Goal: Book appointment/travel/reservation

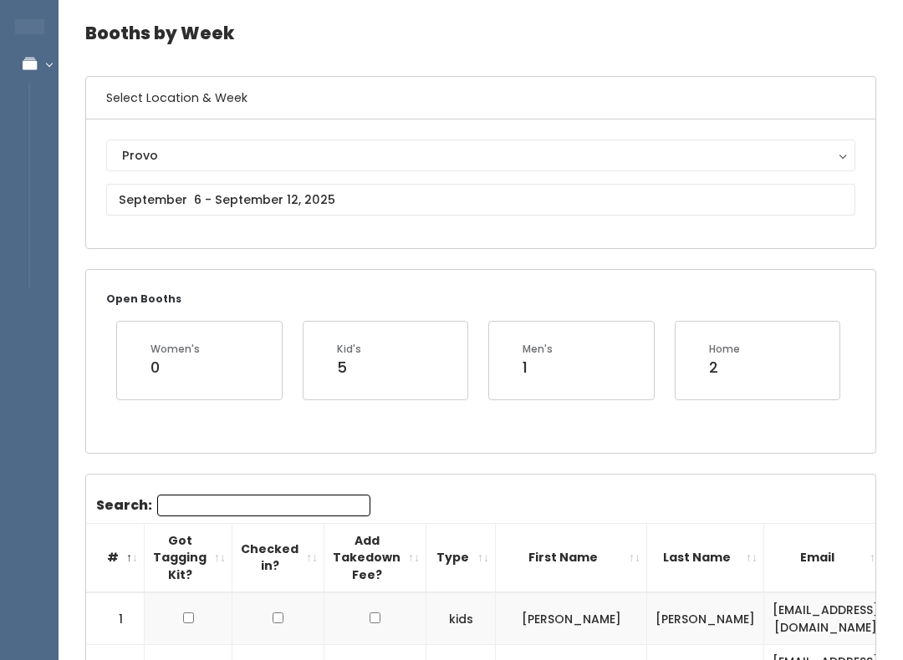
scroll to position [59, 0]
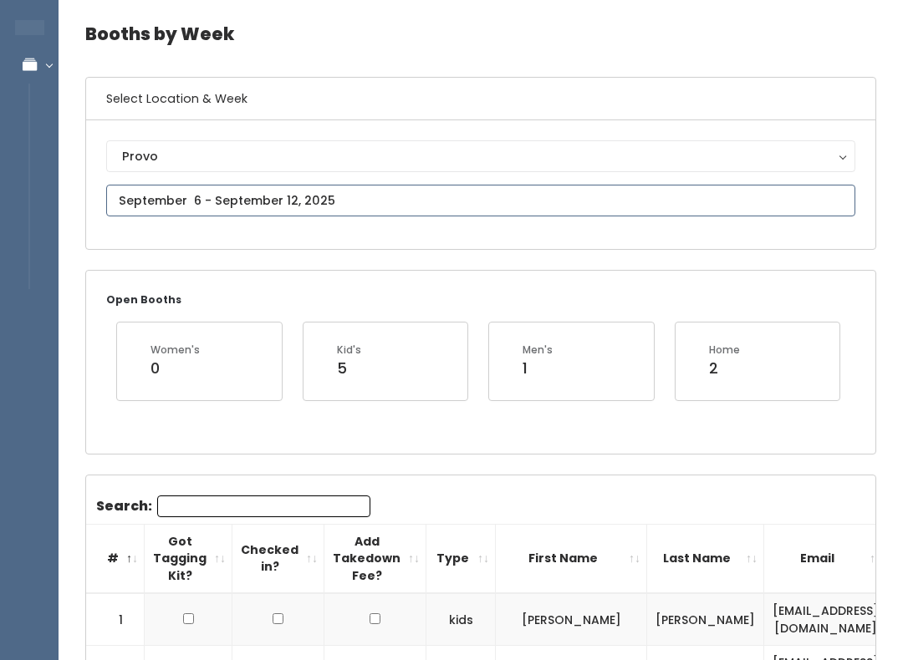
click at [796, 192] on input "text" at bounding box center [480, 201] width 749 height 32
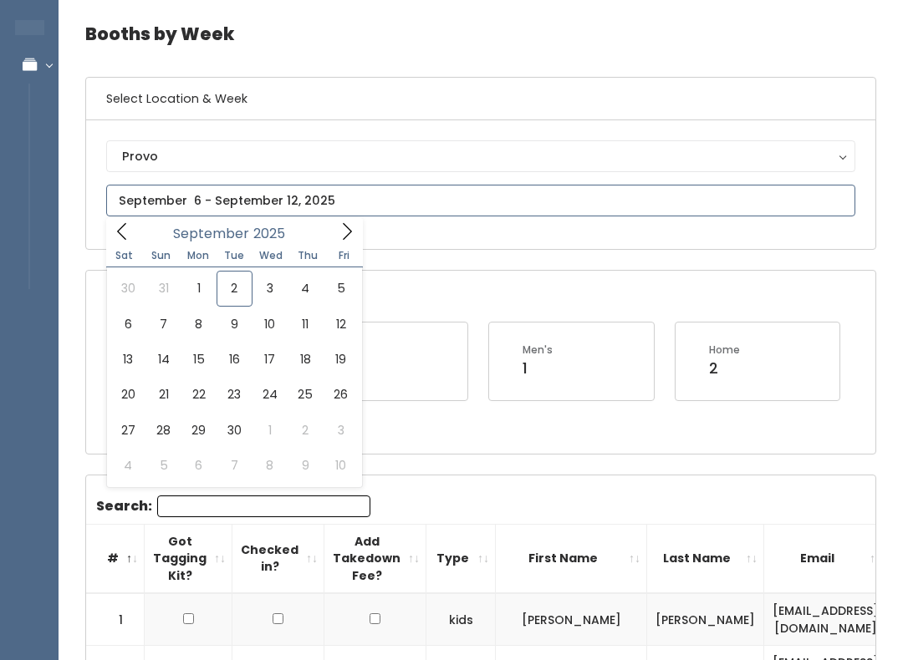
click at [131, 232] on span at bounding box center [122, 231] width 32 height 26
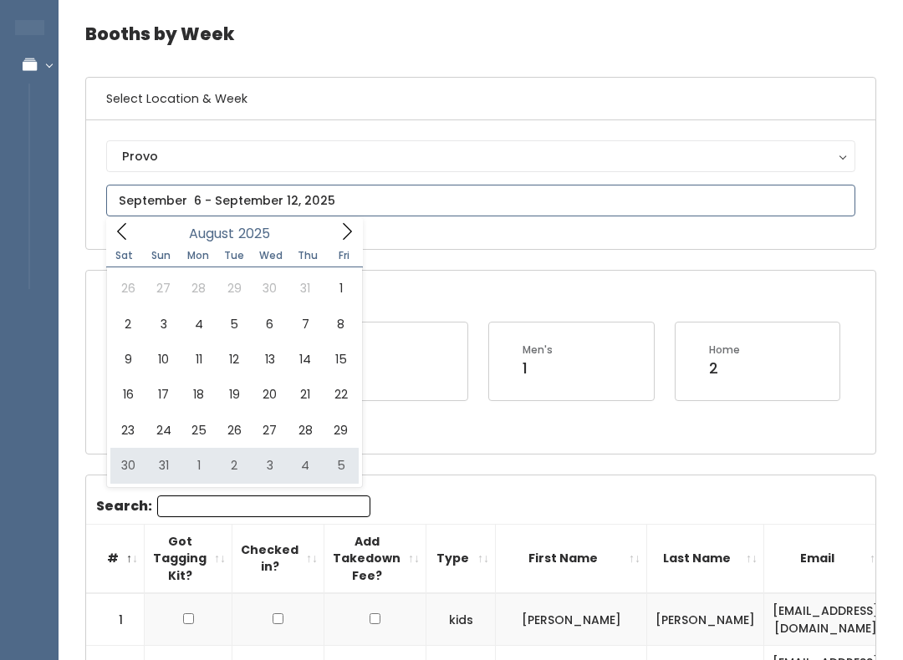
type input "August 30 to September 5"
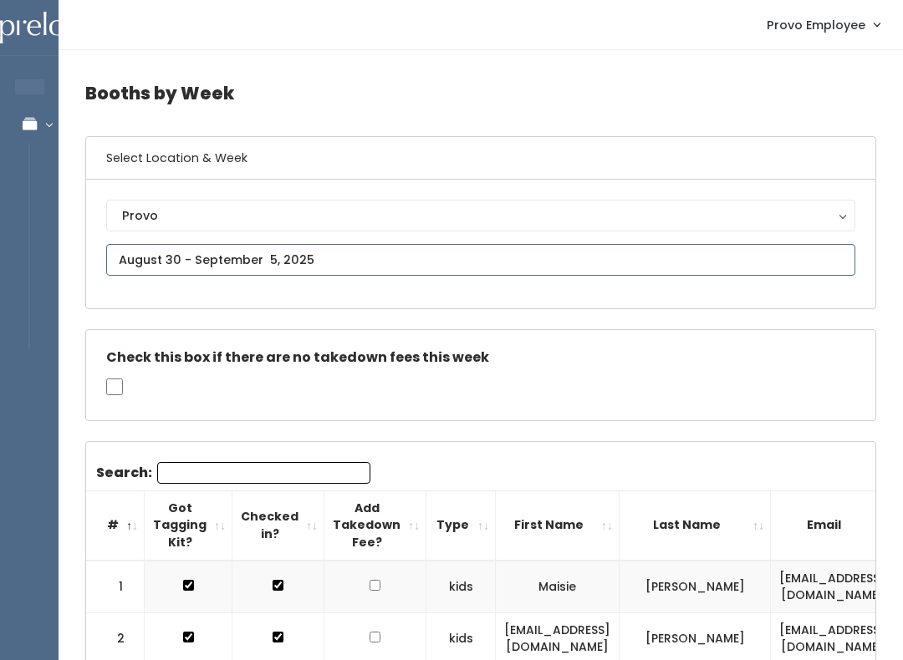
click at [695, 246] on input "text" at bounding box center [480, 260] width 749 height 32
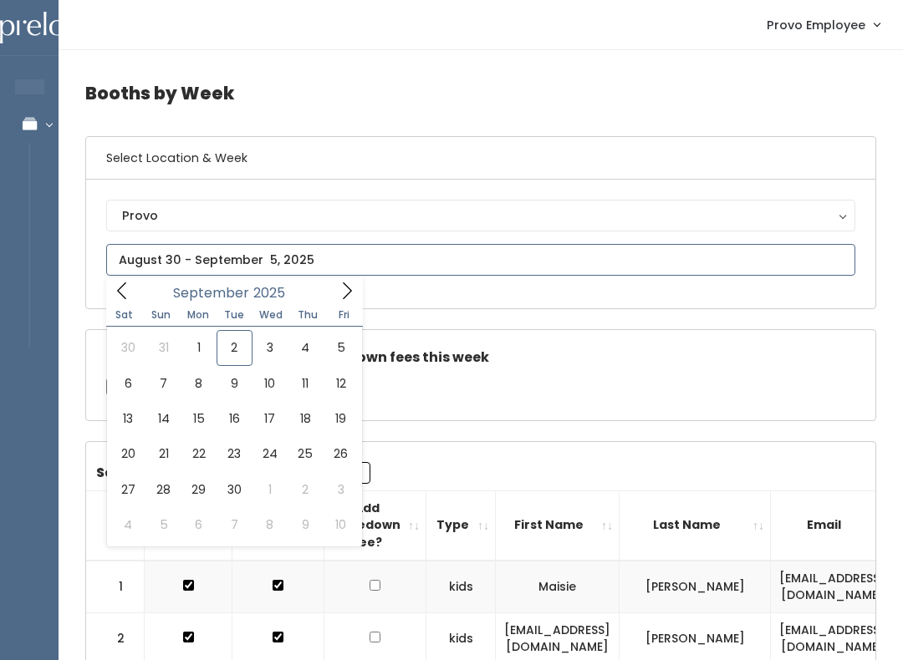
click at [121, 278] on span at bounding box center [122, 291] width 32 height 26
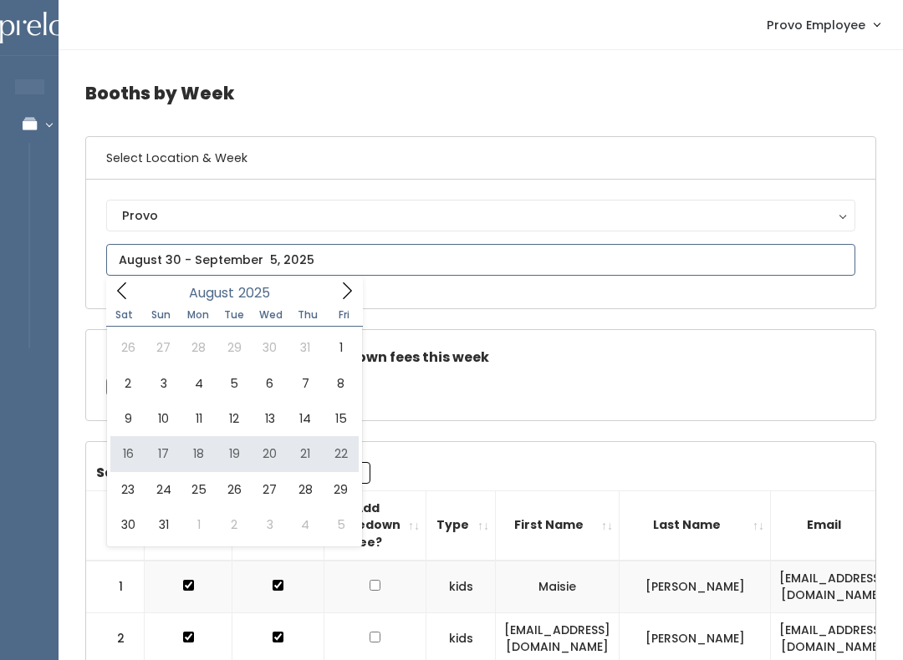
type input "August 16 to August 22"
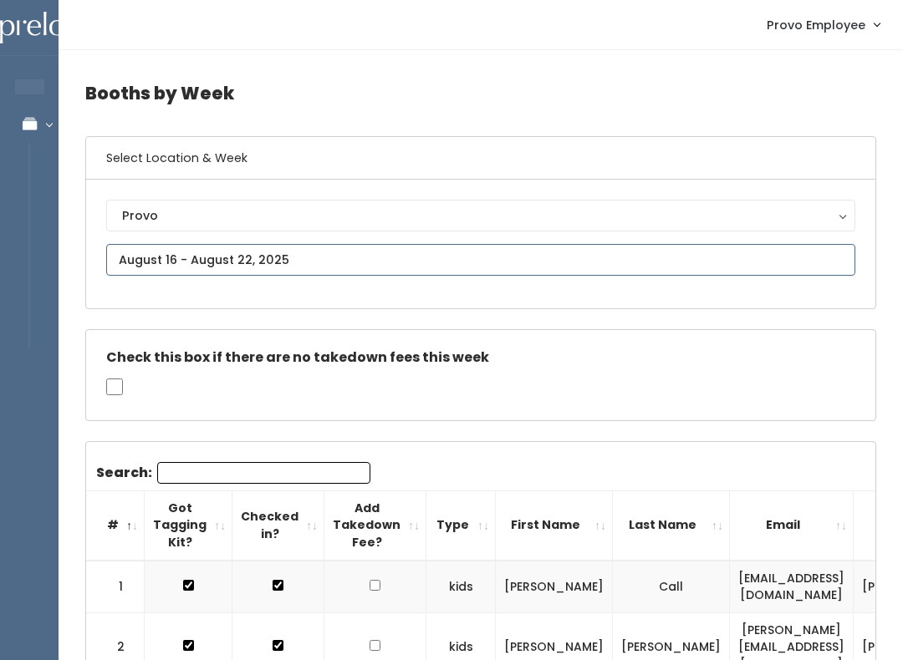
click at [700, 251] on input "text" at bounding box center [480, 260] width 749 height 32
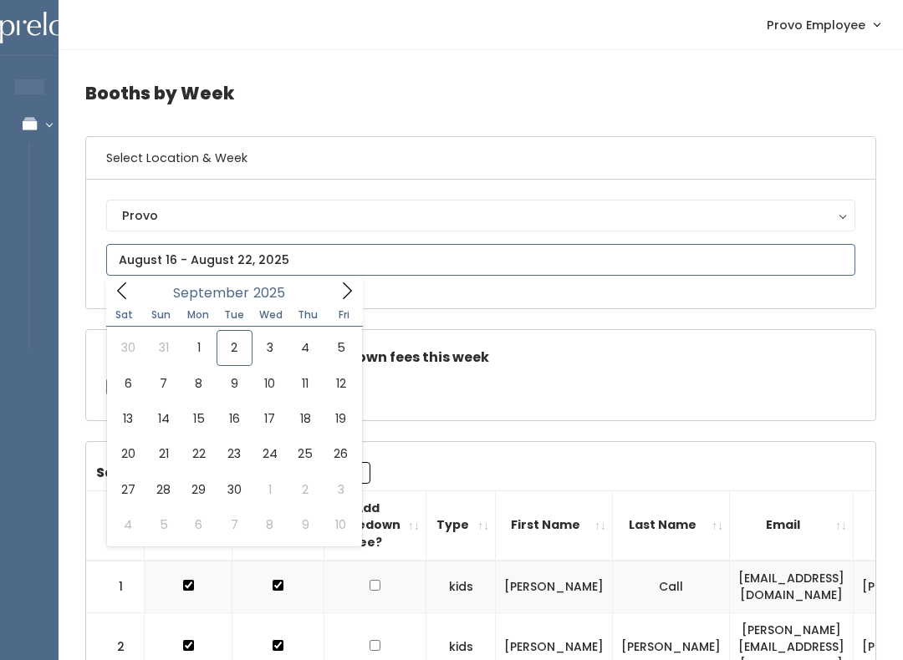
click at [119, 290] on icon at bounding box center [121, 291] width 9 height 17
type input "[DATE] to [DATE]"
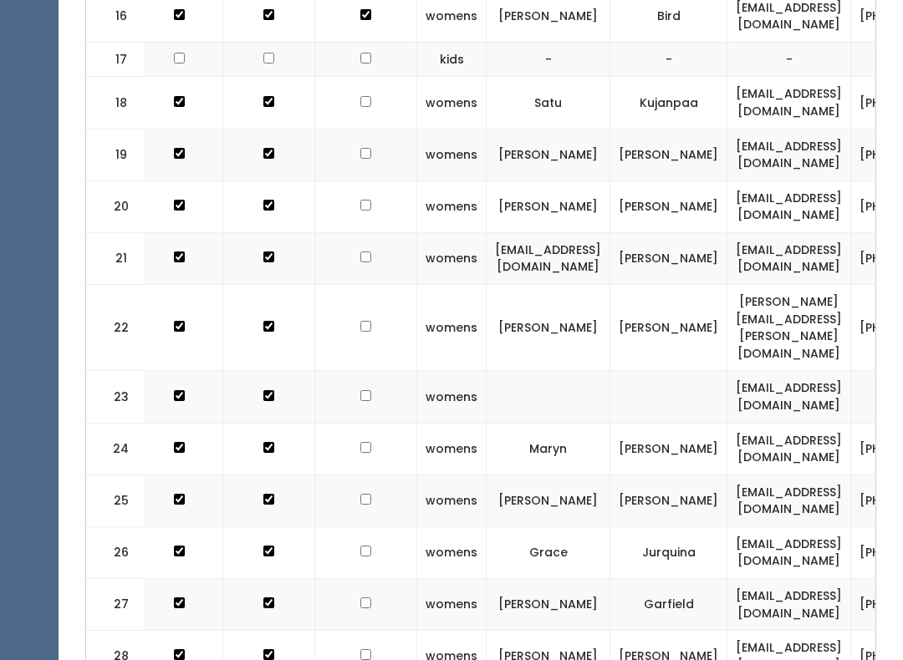
scroll to position [0, 10]
